Goal: Task Accomplishment & Management: Complete application form

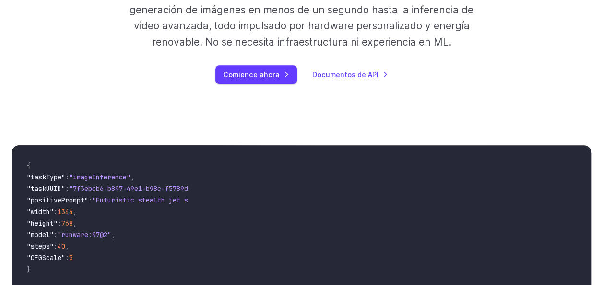
scroll to position [271, 0]
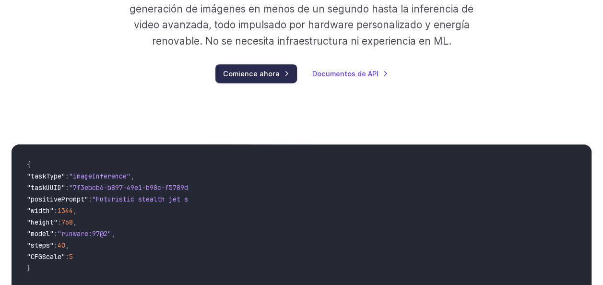
click at [278, 72] on link "Comience ahora" at bounding box center [256, 73] width 82 height 19
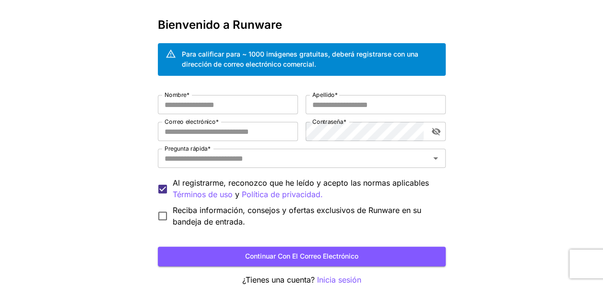
scroll to position [42, 0]
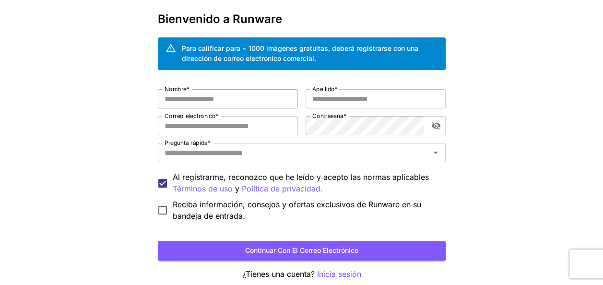
click at [271, 101] on input "Nombre *" at bounding box center [228, 98] width 140 height 19
type input "****"
click at [398, 101] on input "Apellido *" at bounding box center [376, 98] width 140 height 19
type input "*****"
click at [170, 129] on input "Correo electrónico *" at bounding box center [228, 125] width 140 height 19
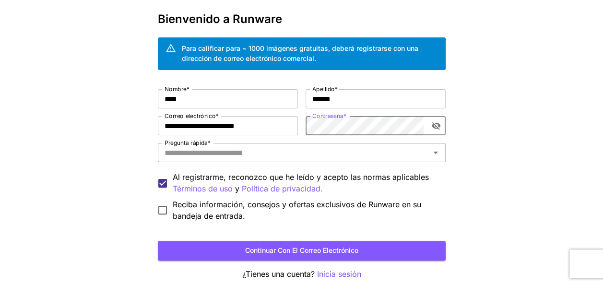
click at [366, 156] on input "Pregunta rápida *" at bounding box center [294, 152] width 266 height 13
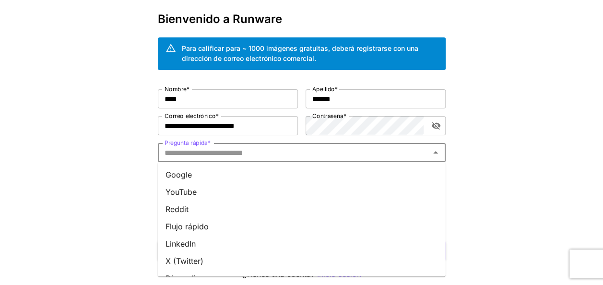
click at [362, 192] on li "YouTube" at bounding box center [302, 191] width 288 height 17
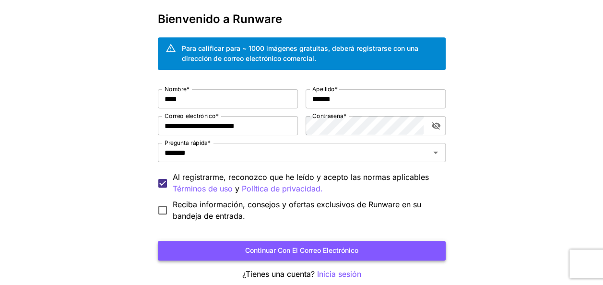
click at [389, 253] on button "Continuar con el correo electrónico" at bounding box center [302, 251] width 288 height 20
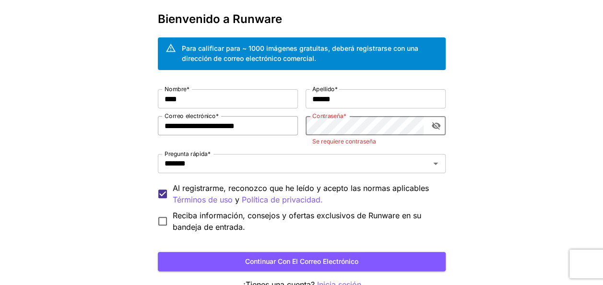
click at [272, 129] on input "**********" at bounding box center [228, 125] width 140 height 19
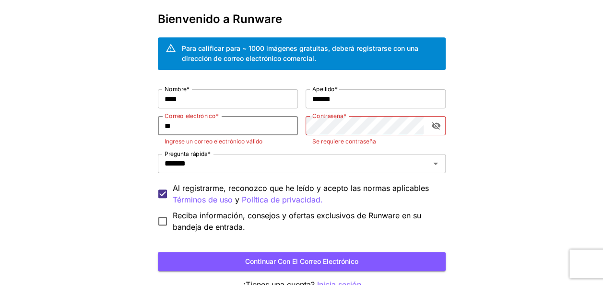
type input "*"
click at [179, 126] on input "Correo electrónico *" at bounding box center [228, 125] width 140 height 19
type input "*"
click at [176, 130] on input "Correo electrónico *" at bounding box center [228, 125] width 140 height 19
type input "**********"
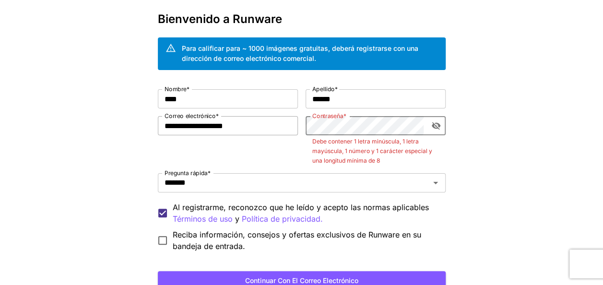
click at [158, 271] on button "Continuar con el correo electrónico" at bounding box center [302, 281] width 288 height 20
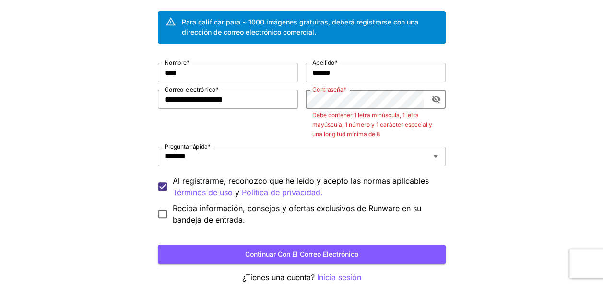
scroll to position [98, 0]
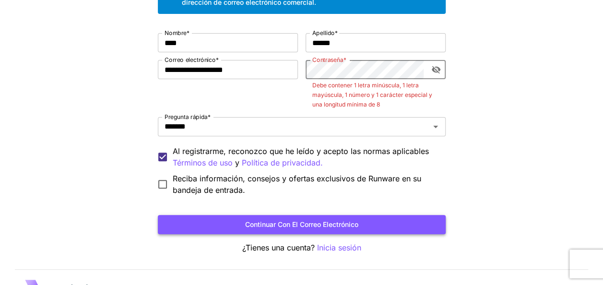
click at [402, 220] on button "Continuar con el correo electrónico" at bounding box center [302, 225] width 288 height 20
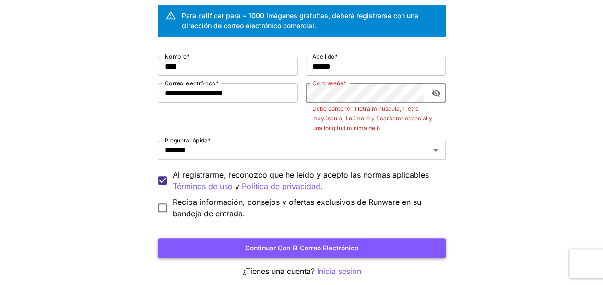
scroll to position [76, 0]
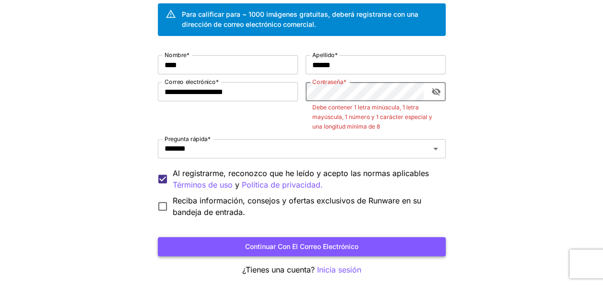
click at [384, 249] on button "Continuar con el correo electrónico" at bounding box center [302, 247] width 288 height 20
click at [436, 91] on icon "Alternar visibilidad de contraseña" at bounding box center [436, 92] width 10 height 10
click at [427, 94] on button "Alternar visibilidad de contraseña" at bounding box center [435, 91] width 17 height 17
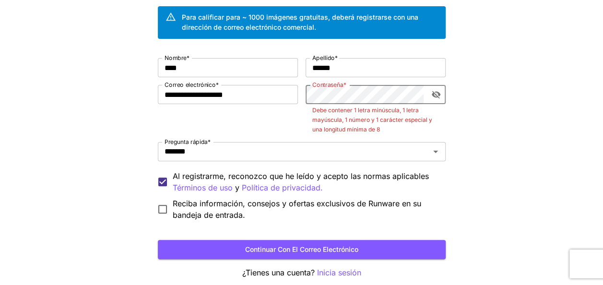
scroll to position [88, 0]
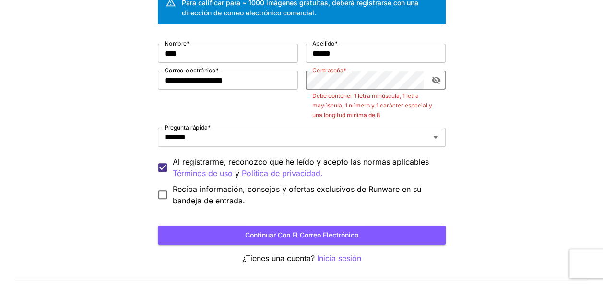
click at [520, 89] on div "**********" at bounding box center [301, 113] width 603 height 403
click at [340, 232] on button "Continuar con el correo electrónico" at bounding box center [302, 235] width 288 height 20
click at [441, 82] on button "Alternar visibilidad de contraseña" at bounding box center [435, 79] width 17 height 17
click at [436, 82] on icon "Alternar visibilidad de contraseña" at bounding box center [435, 80] width 9 height 6
click at [346, 236] on button "Continuar con el correo electrónico" at bounding box center [302, 235] width 288 height 20
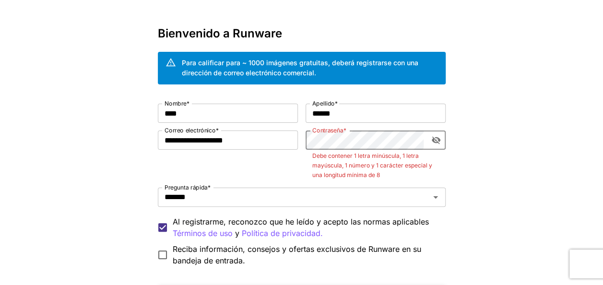
scroll to position [25, 0]
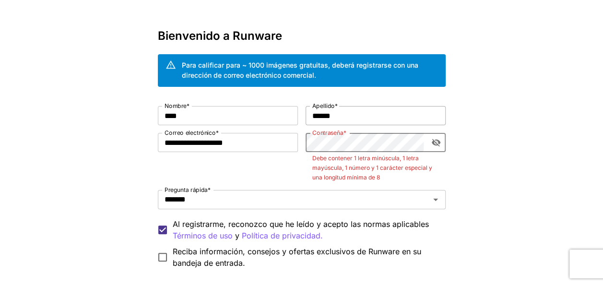
click at [399, 118] on input "*****" at bounding box center [376, 115] width 140 height 19
click at [261, 115] on input "****" at bounding box center [228, 115] width 140 height 19
type input "*"
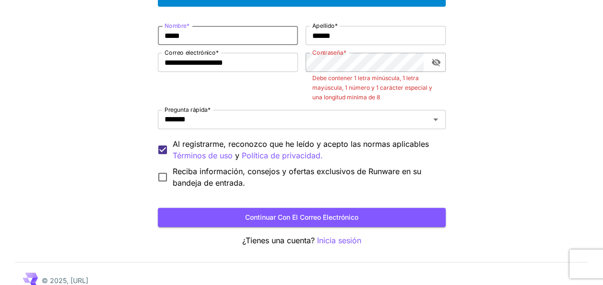
scroll to position [108, 0]
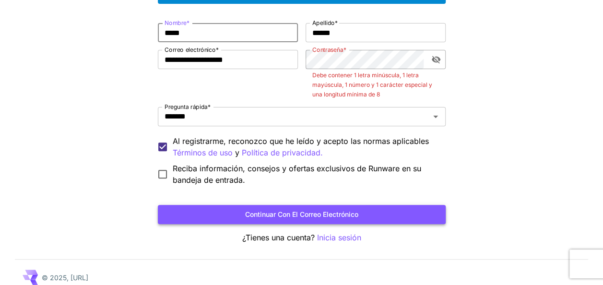
type input "*****"
click at [346, 215] on button "Continuar con el correo electrónico" at bounding box center [302, 215] width 288 height 20
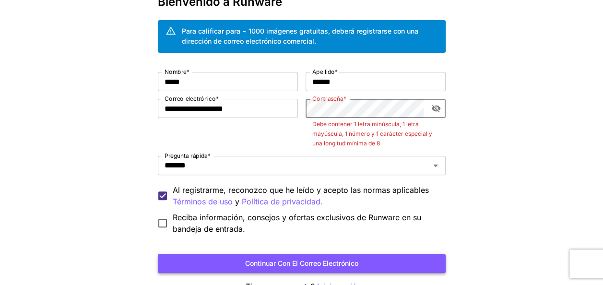
scroll to position [51, 0]
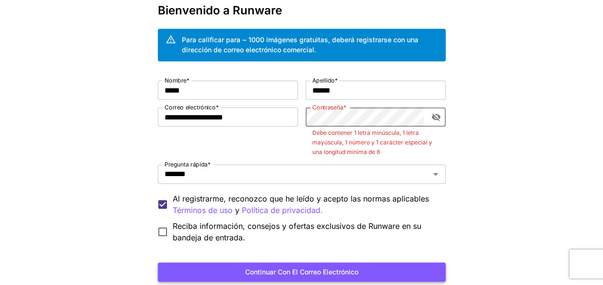
click at [158, 262] on button "Continuar con el correo electrónico" at bounding box center [302, 272] width 288 height 20
click at [399, 278] on button "Continuar con el correo electrónico" at bounding box center [302, 272] width 288 height 20
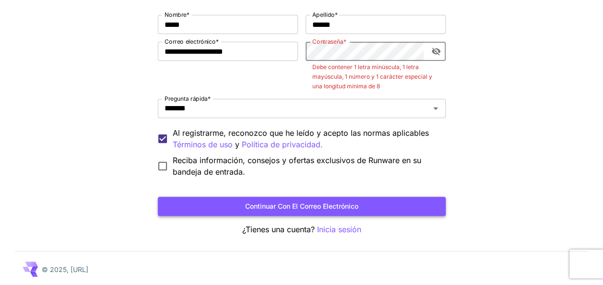
scroll to position [118, 0]
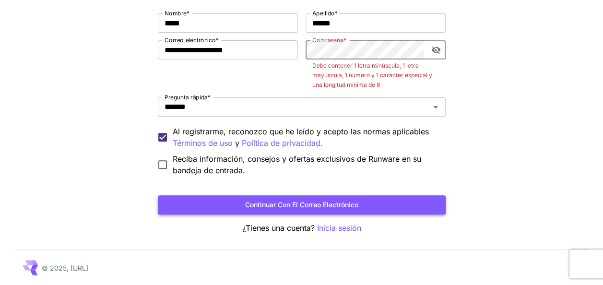
click at [345, 197] on button "Continuar con el correo electrónico" at bounding box center [302, 205] width 288 height 20
click at [355, 210] on button "Continuar con el correo electrónico" at bounding box center [302, 205] width 288 height 20
